Goal: Information Seeking & Learning: Learn about a topic

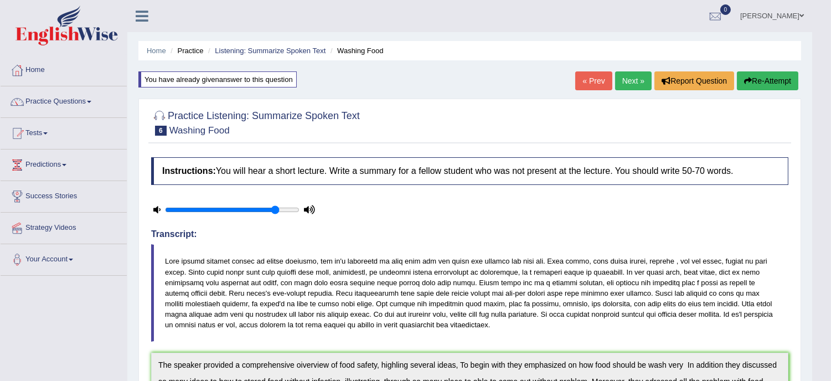
drag, startPoint x: 637, startPoint y: 57, endPoint x: 632, endPoint y: 76, distance: 19.9
click at [632, 76] on div "Home Practice Listening: Summarize Spoken Text Washing Food You have already gi…" at bounding box center [469, 364] width 685 height 728
click at [632, 76] on link "Next »" at bounding box center [633, 80] width 37 height 19
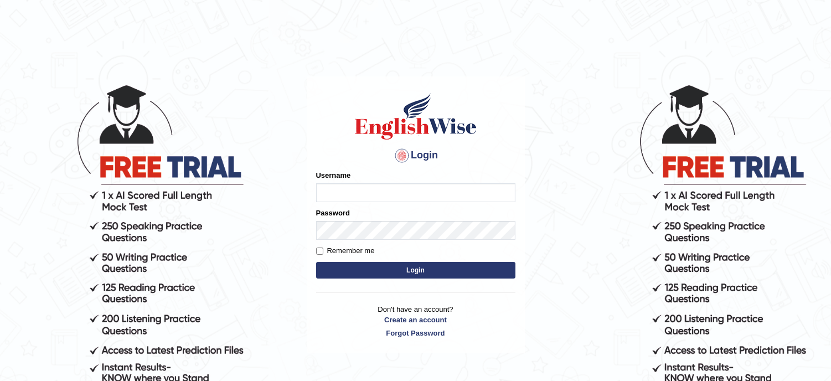
type input "lambertayeligiliga_Englishwise"
click at [425, 266] on button "Login" at bounding box center [415, 270] width 199 height 17
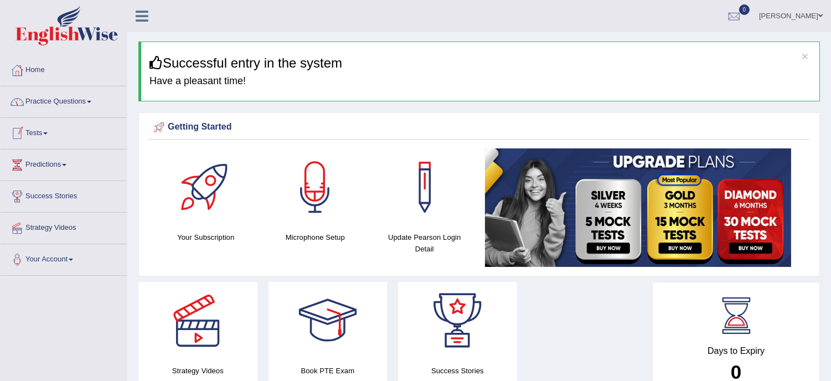
click at [64, 108] on link "Practice Questions" at bounding box center [64, 100] width 126 height 28
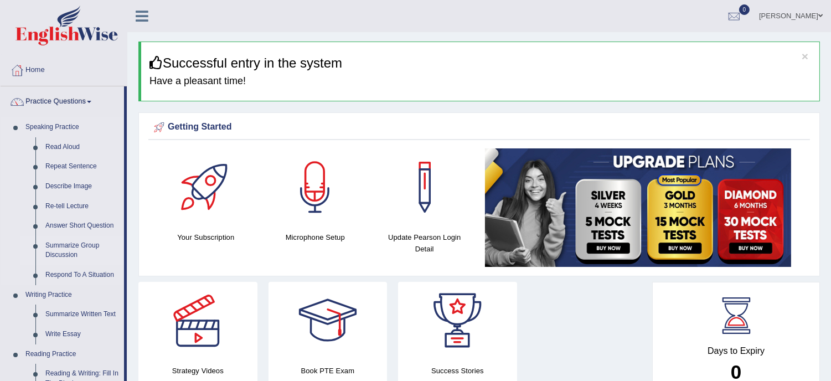
click at [84, 264] on link "Summarize Group Discussion" at bounding box center [82, 250] width 84 height 29
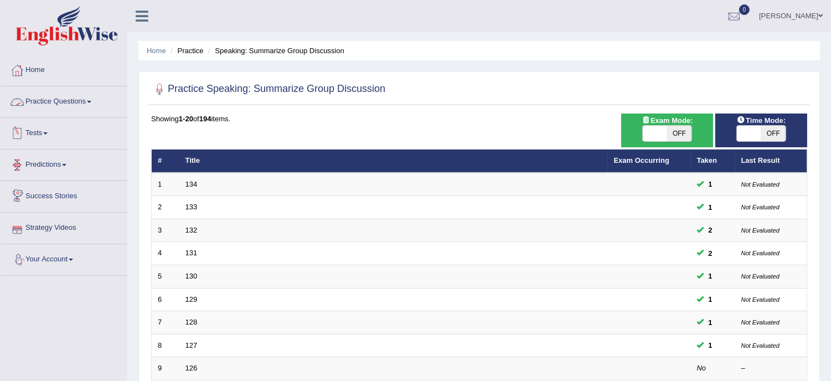
click at [42, 106] on link "Practice Questions" at bounding box center [64, 100] width 126 height 28
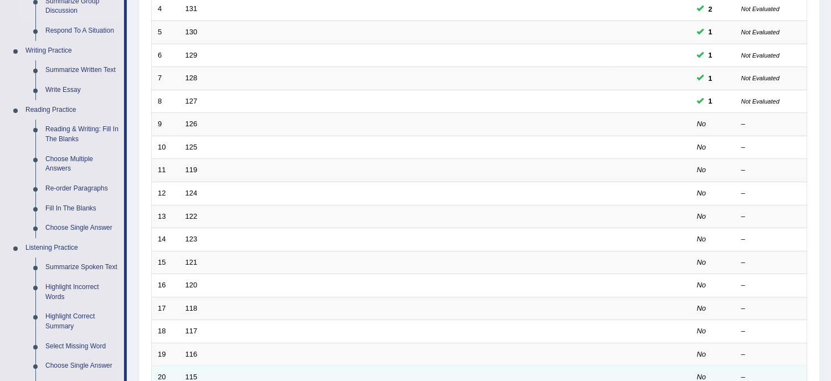
scroll to position [246, 0]
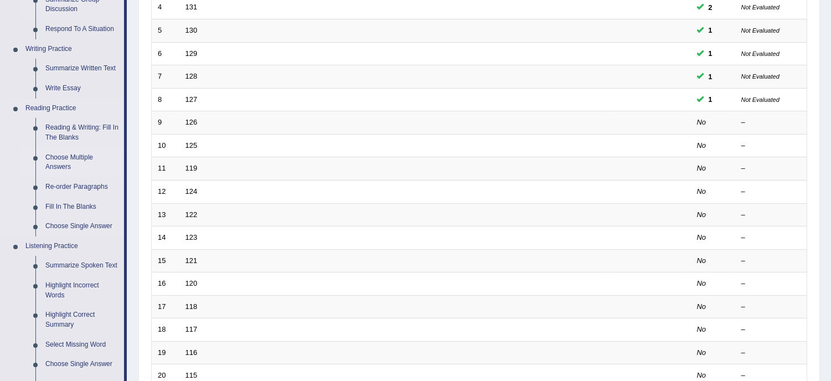
click at [65, 156] on link "Choose Multiple Answers" at bounding box center [82, 162] width 84 height 29
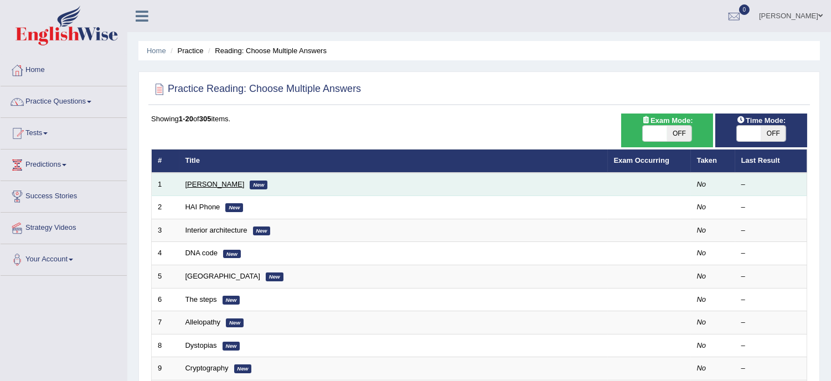
click at [203, 182] on link "Damian Scarf" at bounding box center [214, 184] width 59 height 8
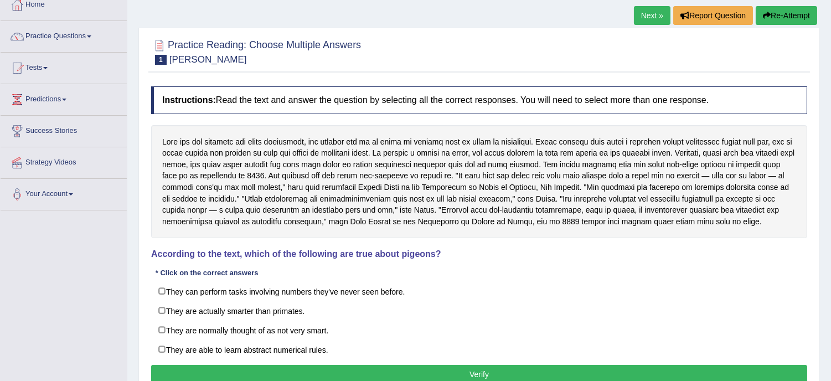
scroll to position [98, 0]
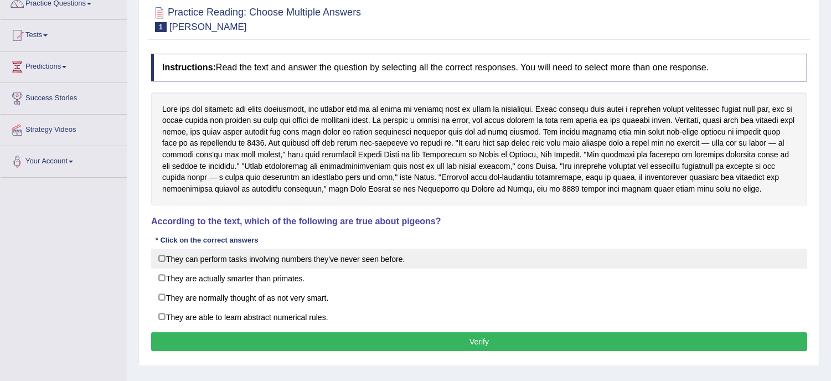
click at [221, 267] on label "They can perform tasks involving numbers they've never seen before." at bounding box center [479, 259] width 656 height 20
checkbox input "true"
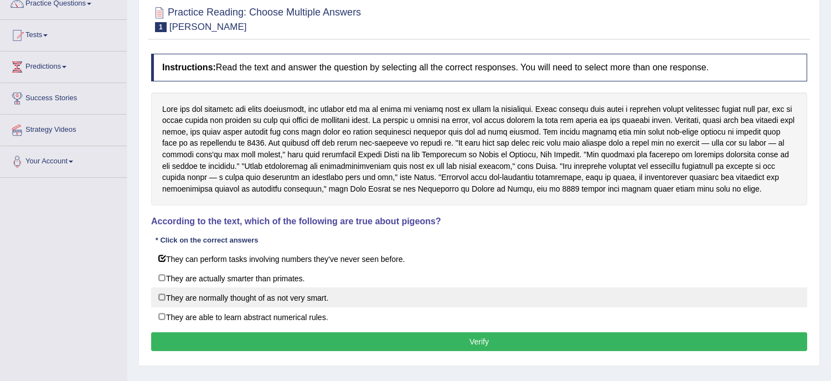
click at [173, 302] on label "They are normally thought of as not very smart." at bounding box center [479, 297] width 656 height 20
checkbox input "false"
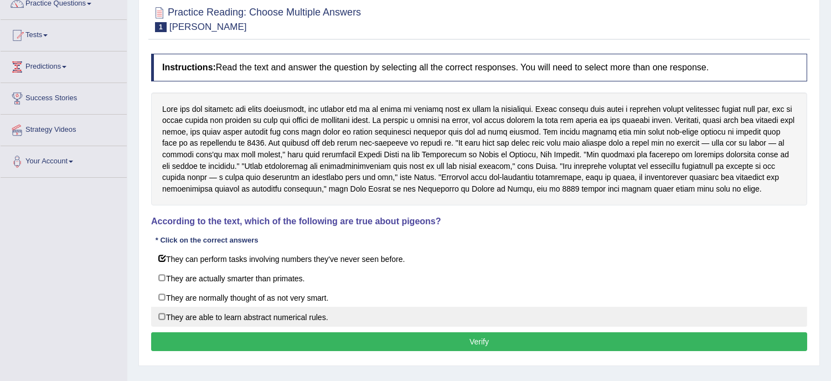
click at [266, 327] on label "They are able to learn abstract numerical rules." at bounding box center [479, 317] width 656 height 20
checkbox input "true"
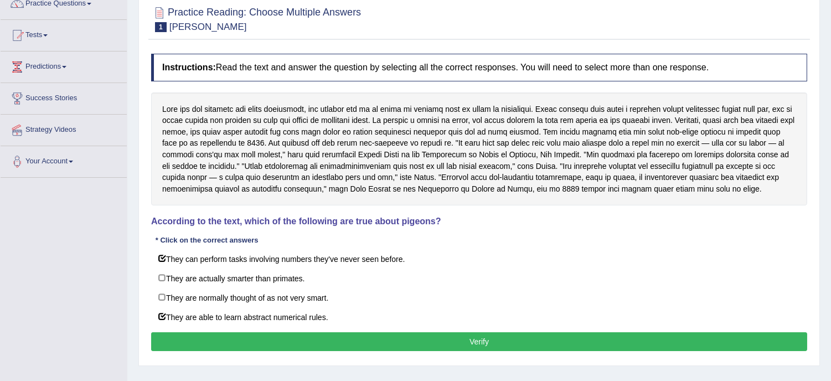
click at [452, 351] on button "Verify" at bounding box center [479, 341] width 656 height 19
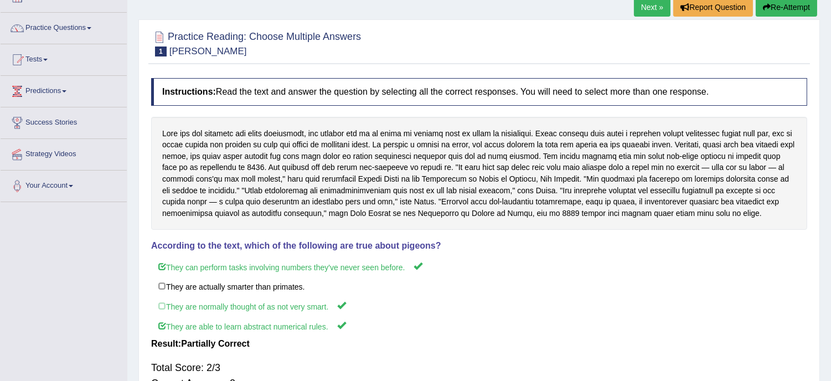
scroll to position [49, 0]
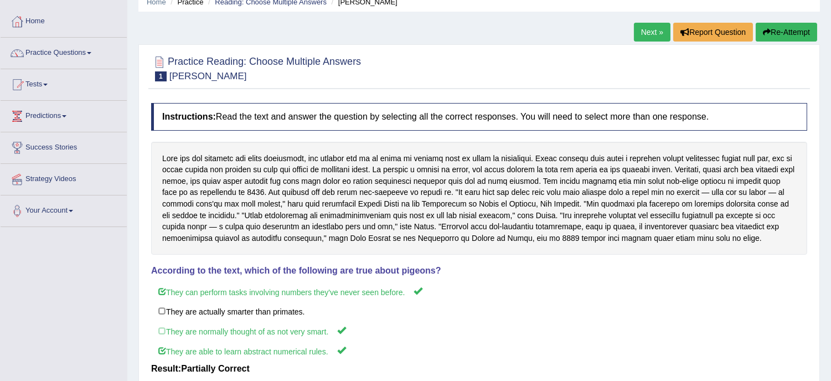
click at [793, 32] on button "Re-Attempt" at bounding box center [786, 32] width 61 height 19
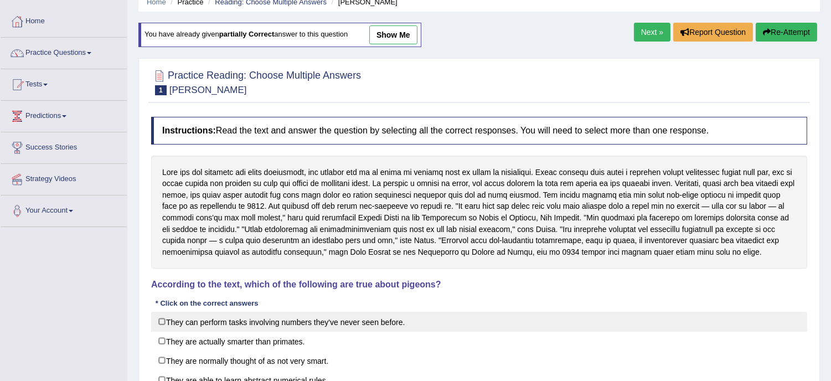
click at [183, 330] on label "They can perform tasks involving numbers they've never seen before." at bounding box center [479, 322] width 656 height 20
checkbox input "true"
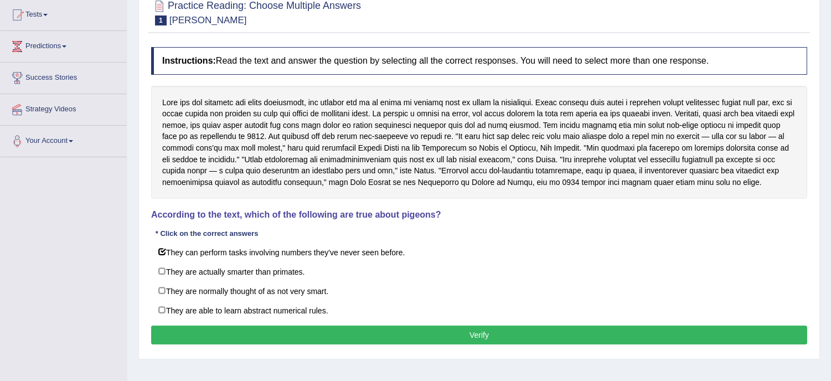
scroll to position [123, 0]
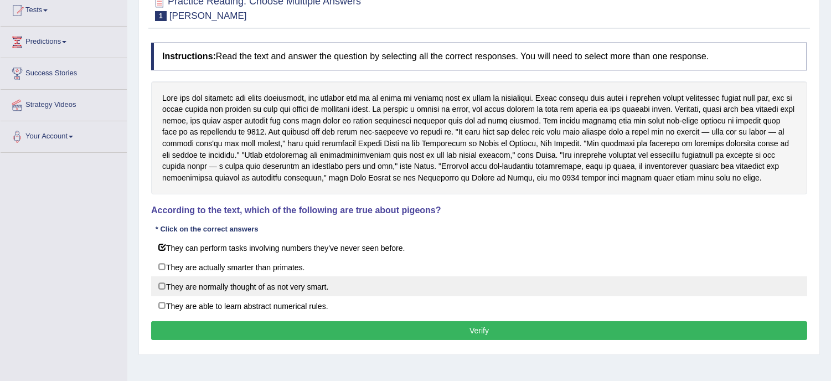
click at [229, 296] on label "They are normally thought of as not very smart." at bounding box center [479, 286] width 656 height 20
checkbox input "true"
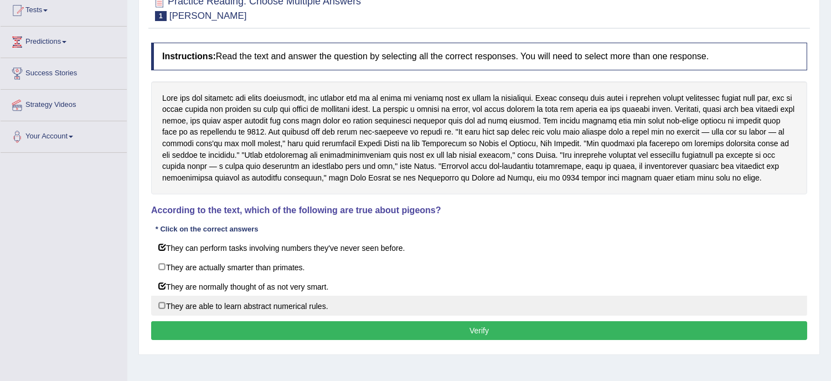
click at [220, 316] on label "They are able to learn abstract numerical rules." at bounding box center [479, 306] width 656 height 20
checkbox input "true"
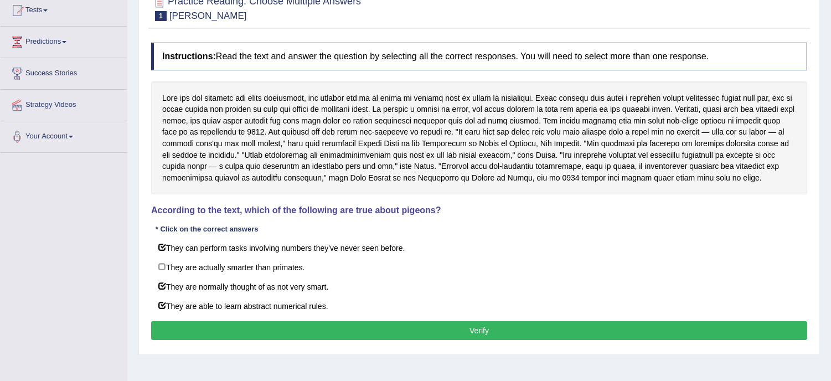
click at [539, 340] on button "Verify" at bounding box center [479, 330] width 656 height 19
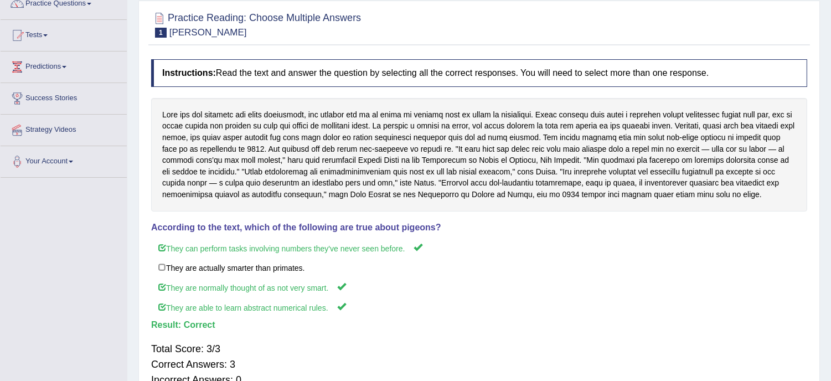
scroll to position [0, 0]
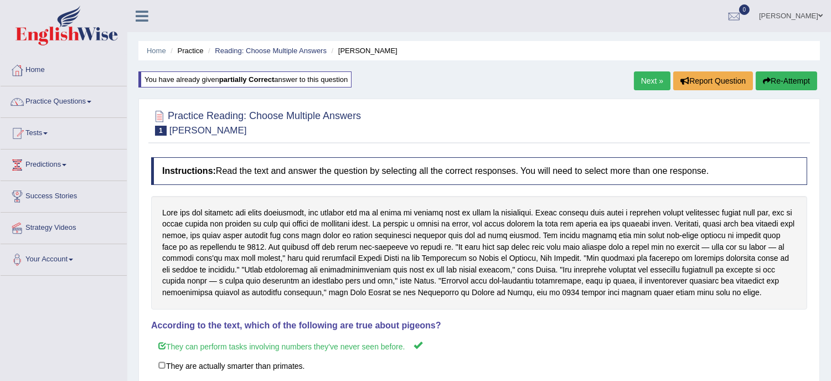
click at [655, 76] on link "Next »" at bounding box center [652, 80] width 37 height 19
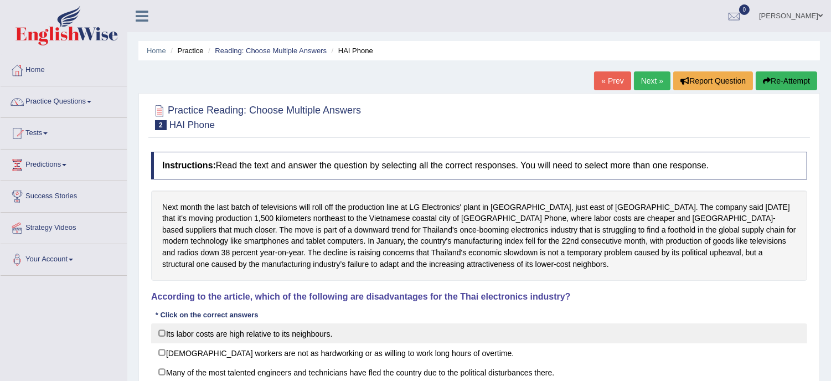
click at [175, 337] on label "Its labor costs are high relative to its neighbours." at bounding box center [479, 333] width 656 height 20
checkbox input "true"
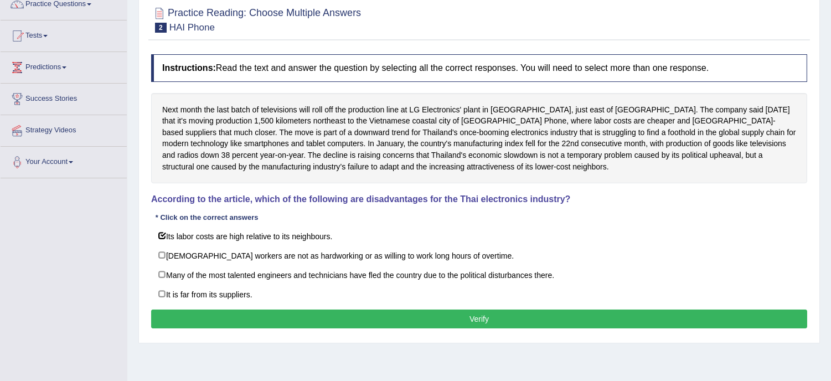
scroll to position [98, 0]
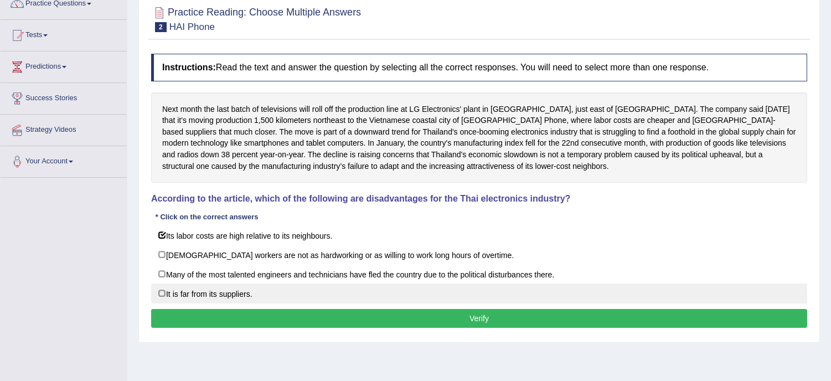
click at [157, 299] on label "It is far from its suppliers." at bounding box center [479, 293] width 656 height 20
checkbox input "true"
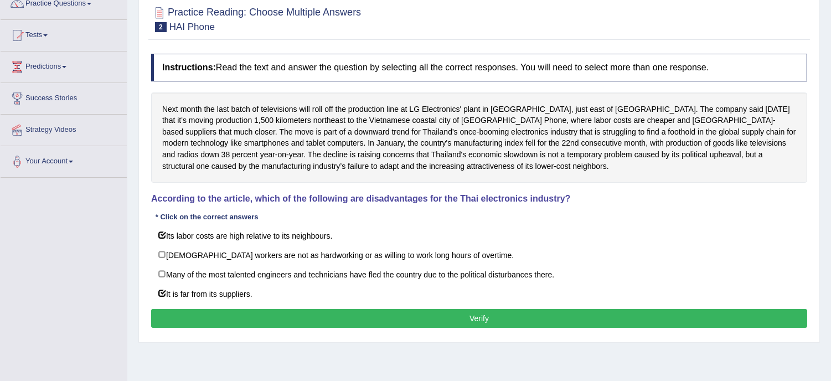
click at [479, 318] on button "Verify" at bounding box center [479, 318] width 656 height 19
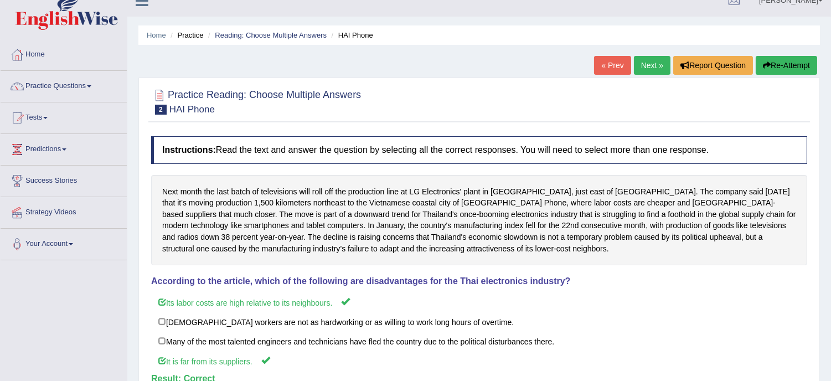
scroll to position [0, 0]
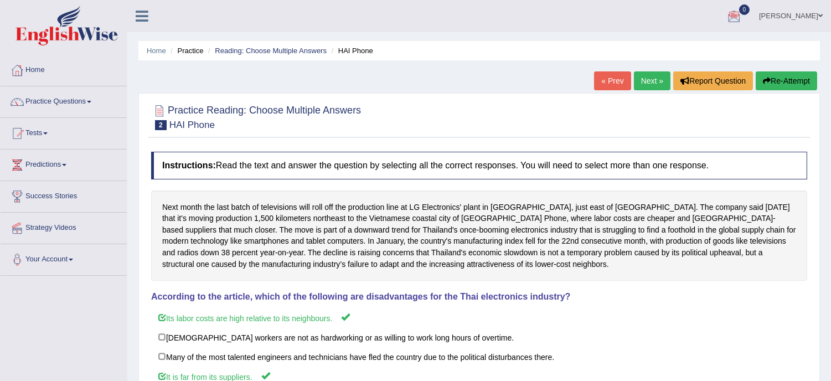
click at [645, 75] on link "Next »" at bounding box center [652, 80] width 37 height 19
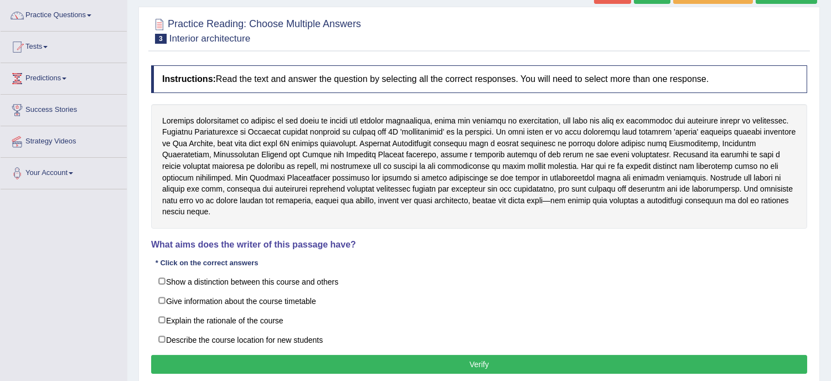
scroll to position [98, 0]
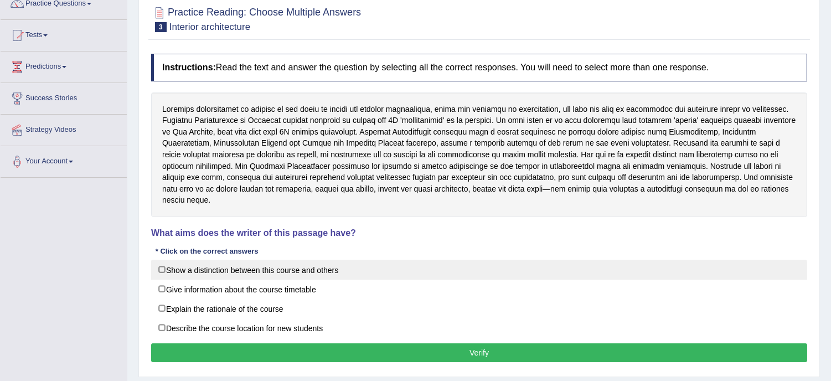
click at [335, 260] on label "Show a distinction between this course and others" at bounding box center [479, 270] width 656 height 20
checkbox input "true"
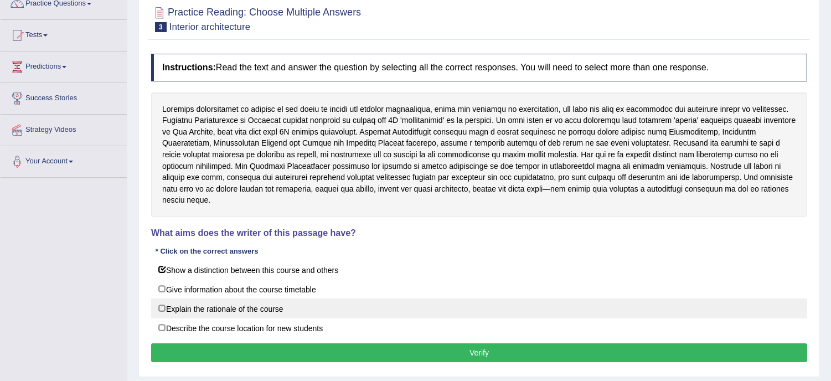
click at [251, 302] on label "Explain the rationale of the course" at bounding box center [479, 308] width 656 height 20
checkbox input "true"
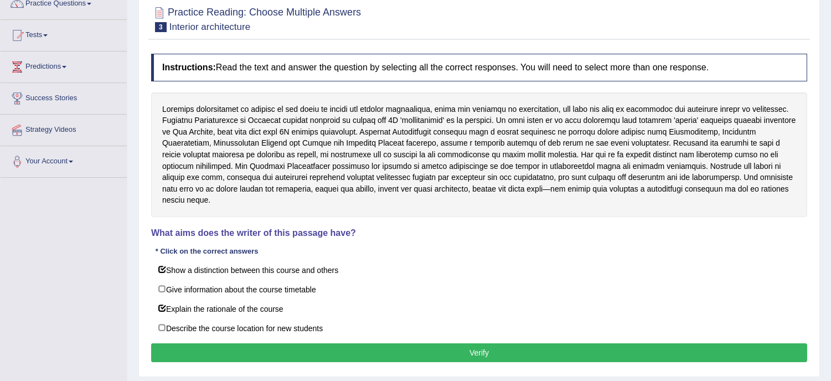
click at [450, 349] on button "Verify" at bounding box center [479, 352] width 656 height 19
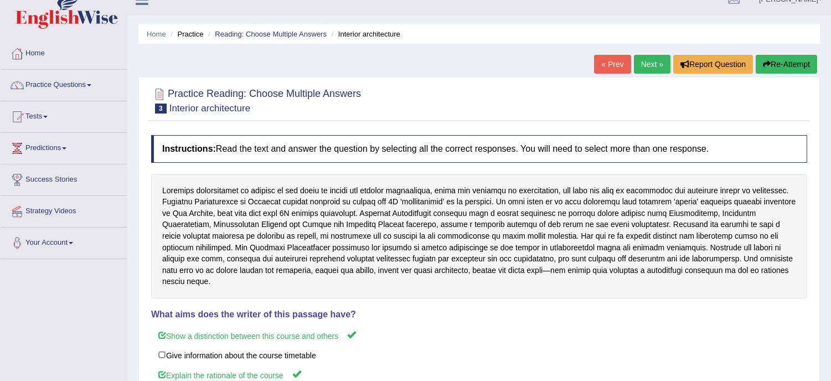
scroll to position [0, 0]
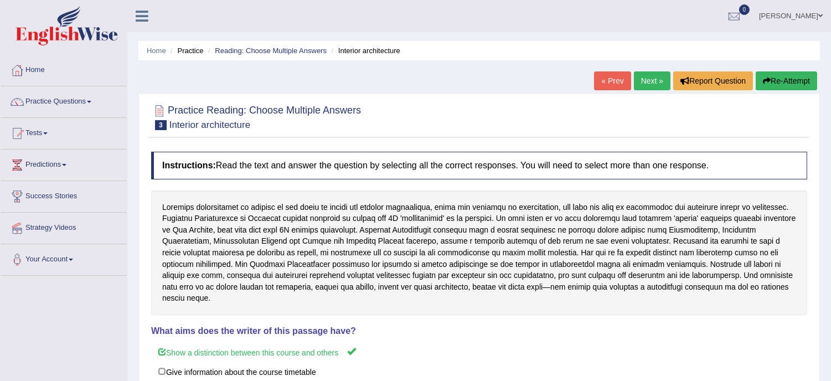
click at [641, 78] on link "Next »" at bounding box center [652, 80] width 37 height 19
